Goal: Task Accomplishment & Management: Manage account settings

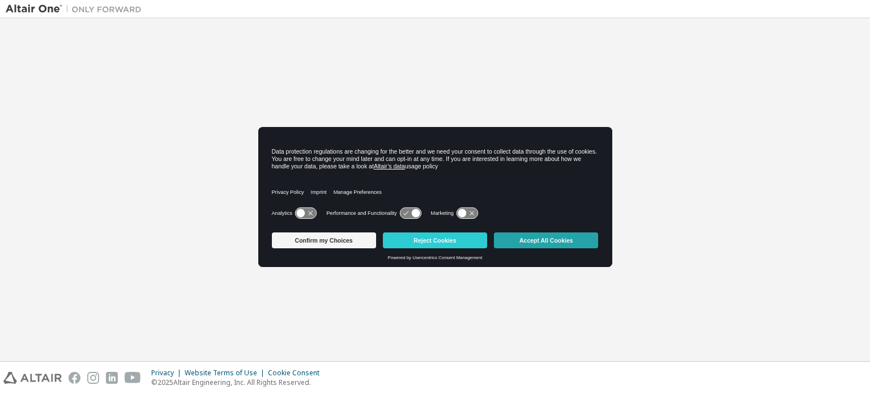
click at [538, 241] on button "Accept All Cookies" at bounding box center [546, 240] width 104 height 16
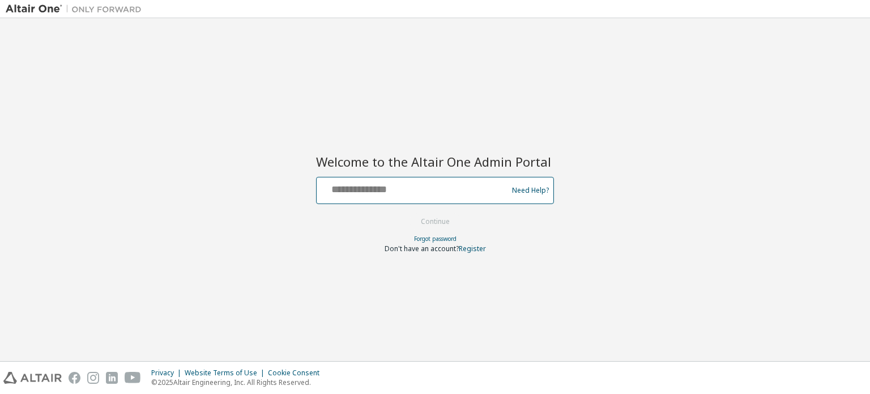
click at [367, 180] on input "text" at bounding box center [413, 188] width 185 height 16
click at [444, 192] on input "**********" at bounding box center [413, 188] width 185 height 16
click at [478, 194] on input "**********" at bounding box center [413, 188] width 185 height 16
type input "**********"
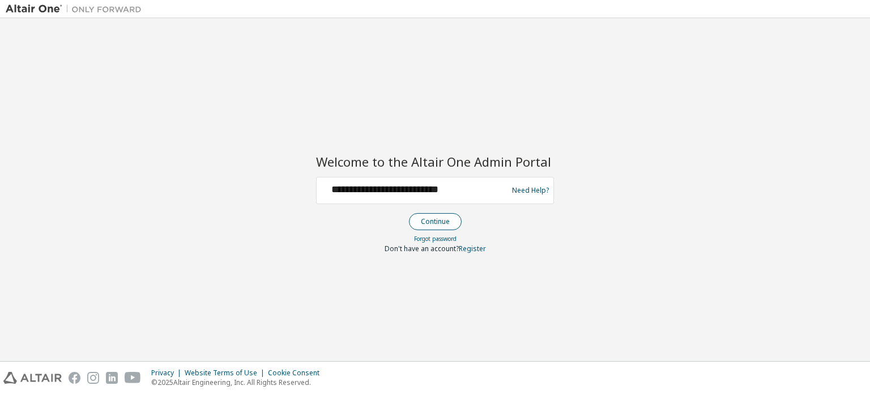
click at [444, 214] on button "Continue" at bounding box center [435, 221] width 53 height 17
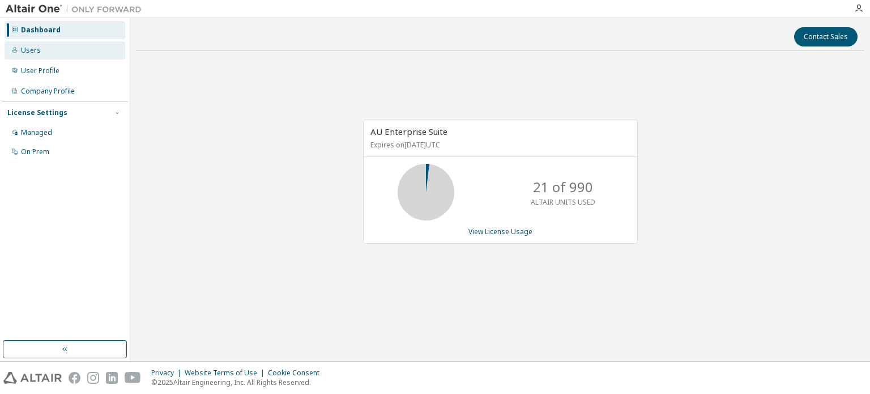
click at [36, 58] on div "Users" at bounding box center [65, 50] width 121 height 18
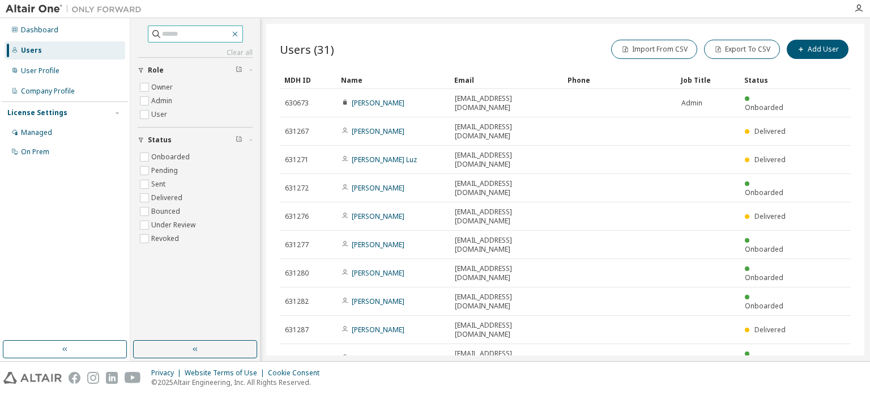
click at [240, 33] on icon "button" at bounding box center [235, 33] width 9 height 9
click at [220, 353] on button "button" at bounding box center [195, 349] width 124 height 18
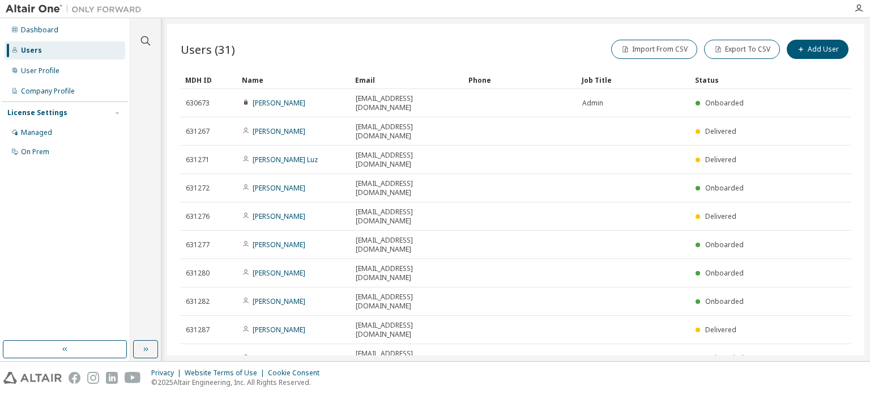
click at [695, 383] on button "10" at bounding box center [695, 387] width 15 height 9
click at [711, 374] on div "100" at bounding box center [731, 375] width 91 height 14
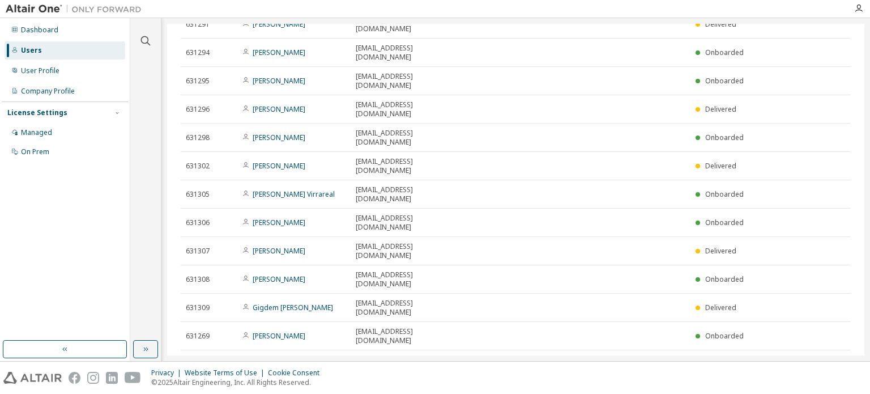
scroll to position [410, 0]
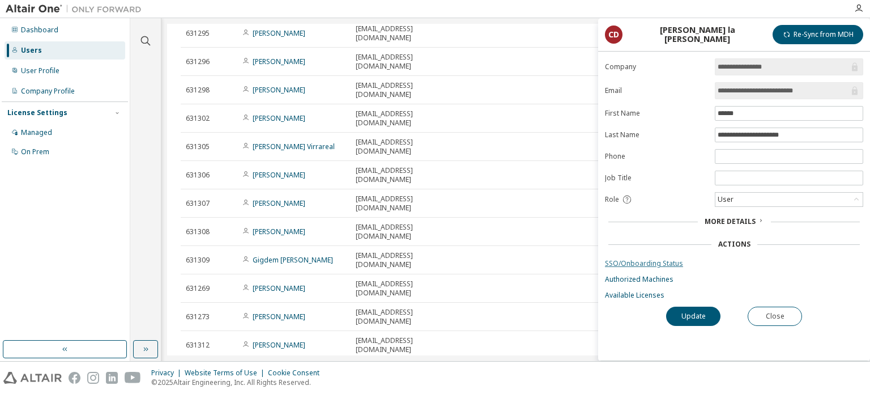
click at [669, 261] on link "SSO/Onboarding Status" at bounding box center [734, 263] width 258 height 9
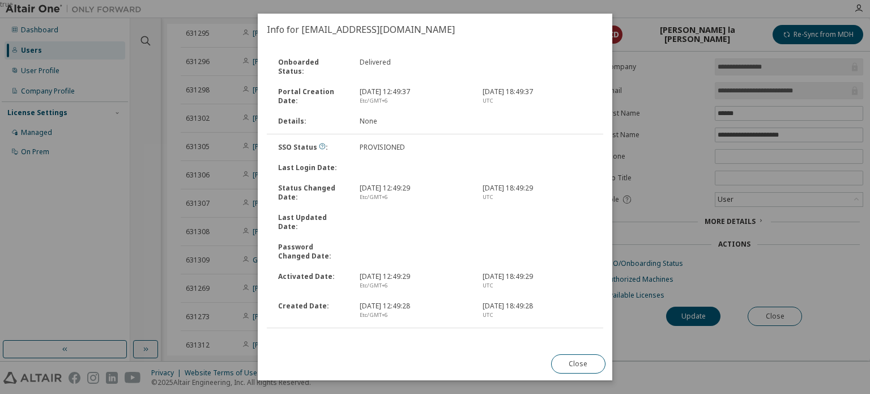
click at [314, 337] on link "Send Onboarding Email" at bounding box center [305, 342] width 77 height 10
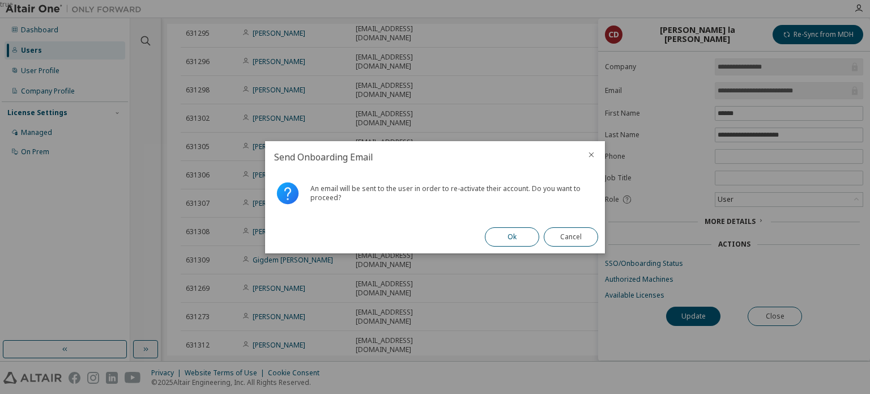
click at [518, 232] on button "Ok" at bounding box center [512, 236] width 54 height 19
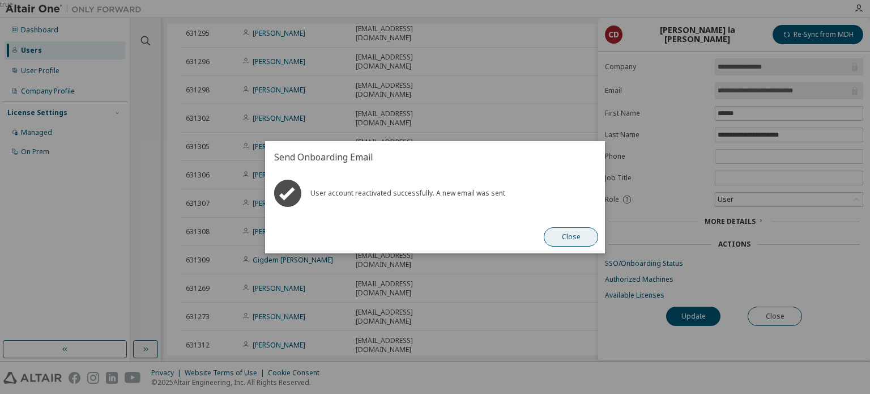
click at [564, 235] on button "Close" at bounding box center [571, 236] width 54 height 19
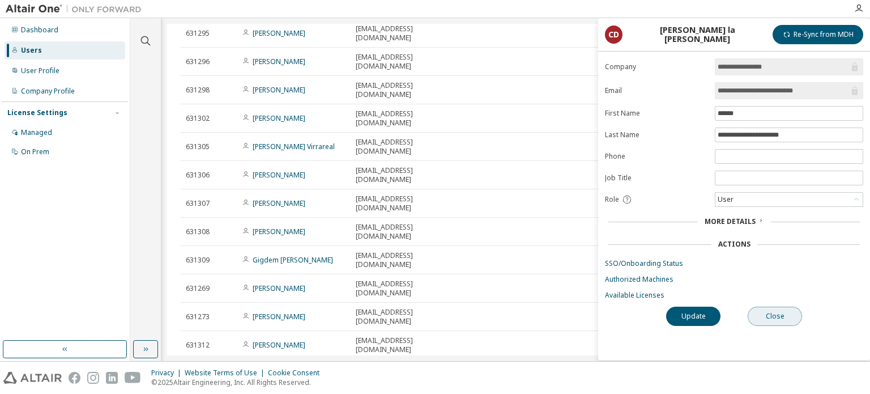
click at [770, 313] on button "Close" at bounding box center [775, 316] width 54 height 19
